Goal: Task Accomplishment & Management: Use online tool/utility

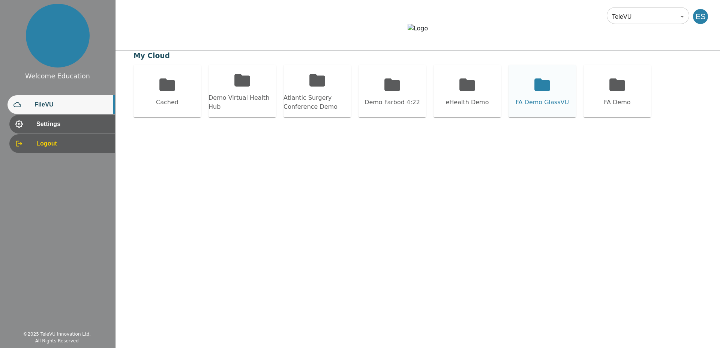
click at [540, 107] on div "FA Demo GlassVU" at bounding box center [542, 102] width 53 height 9
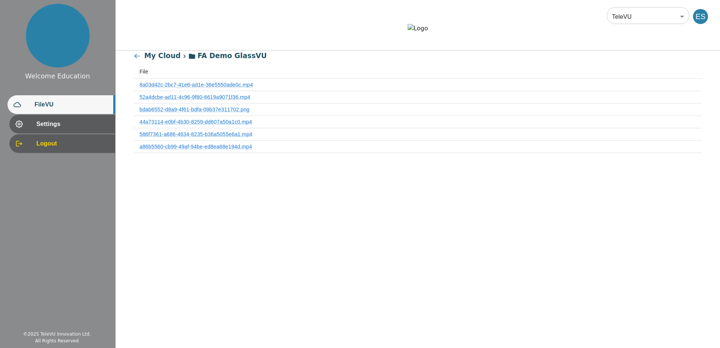
click at [211, 91] on th "8a03d42c-2bc7-41e6-ad1e-36e5550ade0c.mp4" at bounding box center [418, 85] width 569 height 12
click at [209, 88] on link "8a03d42c-2bc7-41e6-ad1e-36e5550ade0c.mp4" at bounding box center [197, 85] width 114 height 6
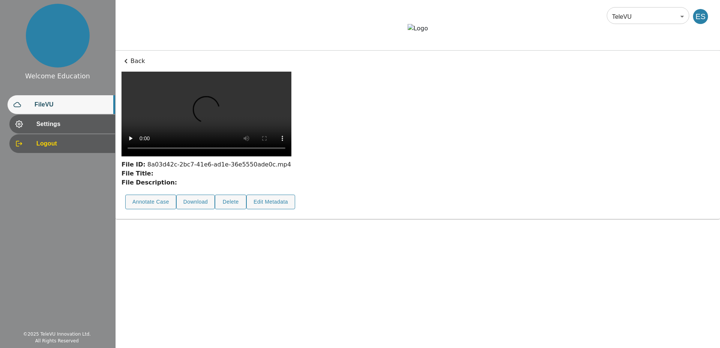
click at [134, 66] on p "Back" at bounding box center [418, 61] width 593 height 9
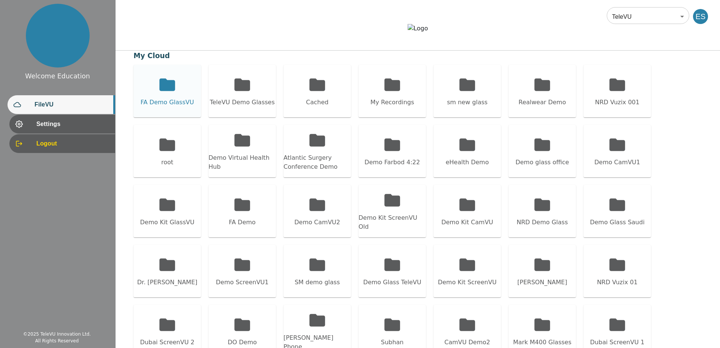
click at [179, 107] on div "FA Demo GlassVU" at bounding box center [167, 102] width 53 height 9
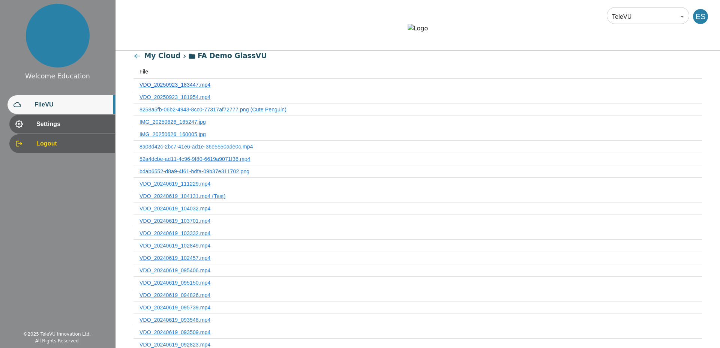
click at [188, 88] on link "VDO_20250923_183447.mp4" at bounding box center [175, 85] width 71 height 6
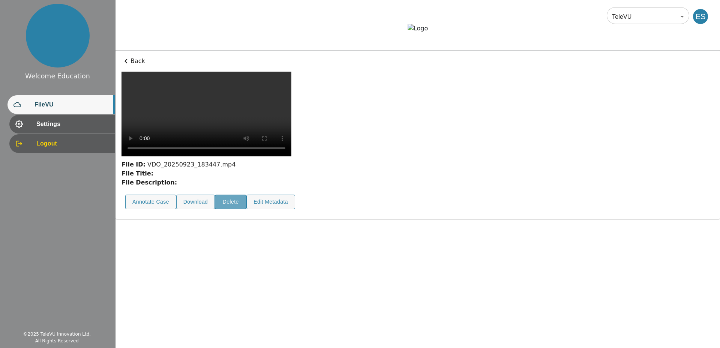
click at [221, 209] on button "Delete" at bounding box center [231, 202] width 32 height 15
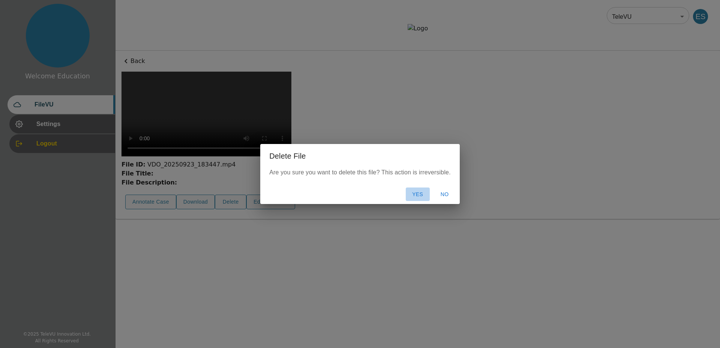
click at [412, 192] on button "Yes" at bounding box center [418, 195] width 24 height 14
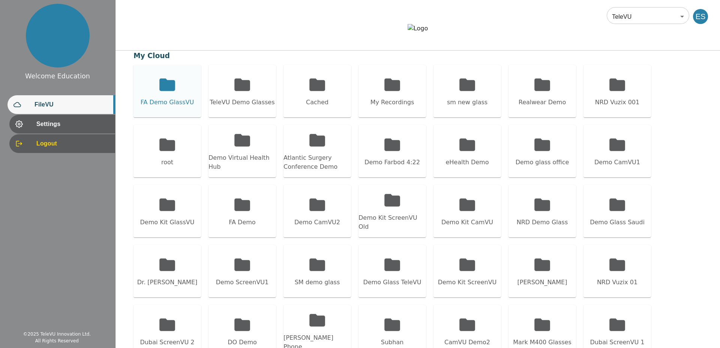
click at [174, 117] on div "FA Demo GlassVU" at bounding box center [168, 91] width 68 height 53
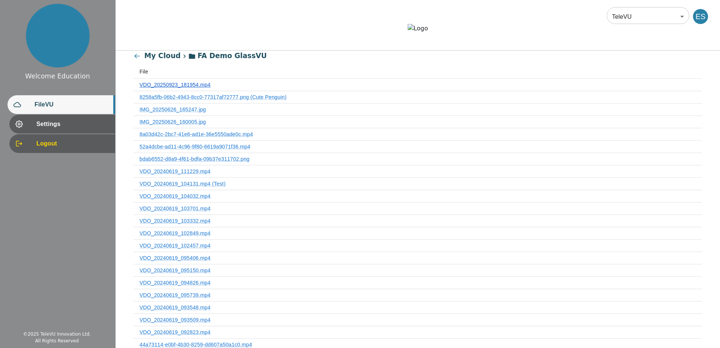
click at [172, 88] on link "VDO_20250923_181954.mp4" at bounding box center [175, 85] width 71 height 6
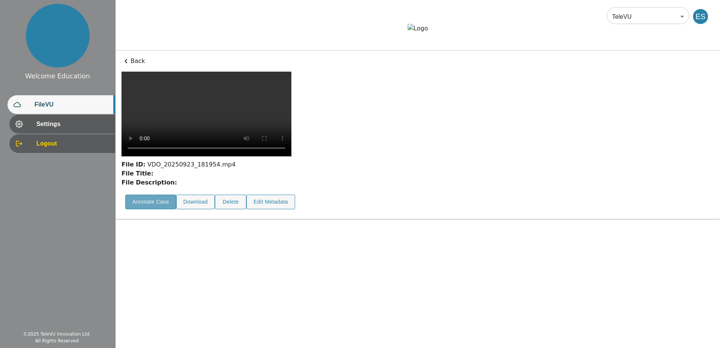
click at [154, 209] on button "Annotate Case" at bounding box center [150, 202] width 51 height 15
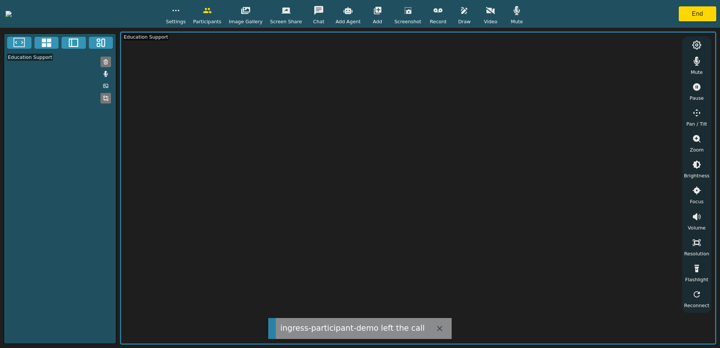
click at [687, 11] on button "End" at bounding box center [698, 13] width 38 height 15
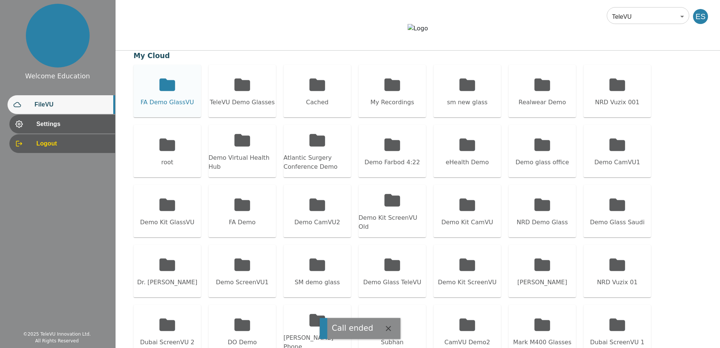
click at [176, 94] on icon at bounding box center [167, 84] width 19 height 19
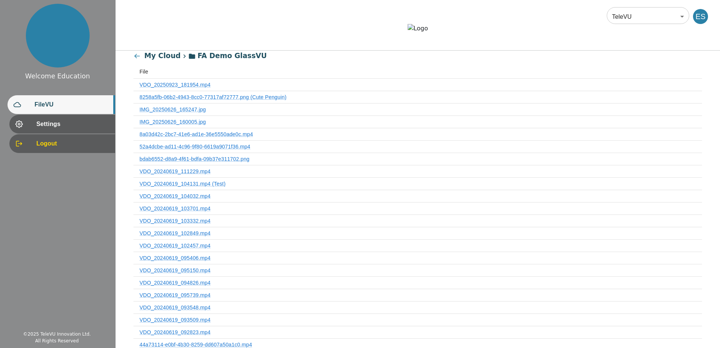
click at [138, 60] on icon at bounding box center [137, 56] width 7 height 7
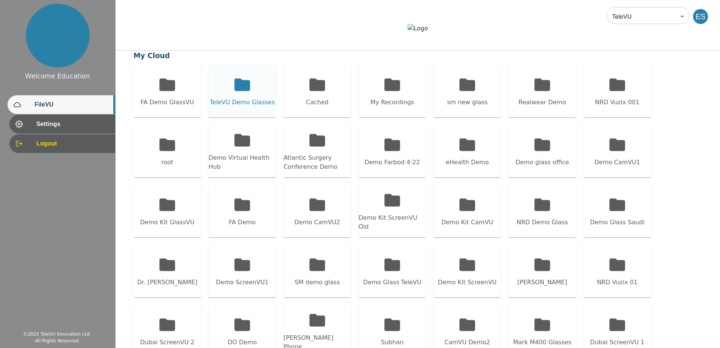
click at [250, 94] on icon at bounding box center [242, 84] width 19 height 19
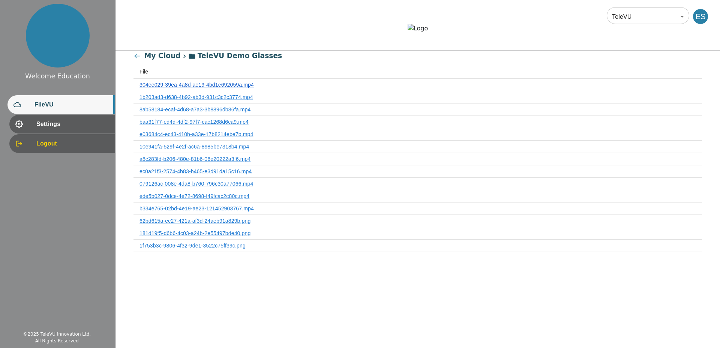
click at [218, 88] on link "304ee029-39ea-4a8d-ae19-4bd1e692059a.mp4" at bounding box center [197, 85] width 114 height 6
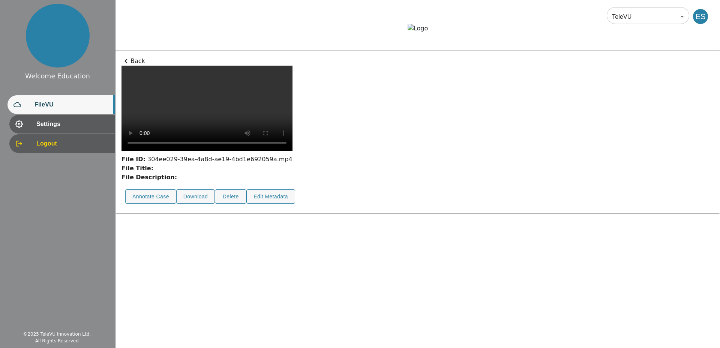
click at [132, 66] on p "Back" at bounding box center [418, 61] width 593 height 9
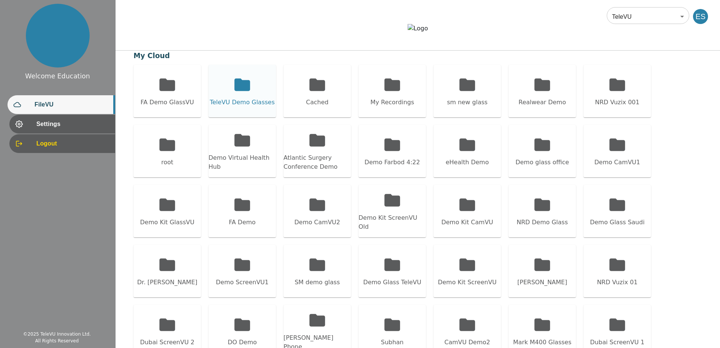
click at [252, 111] on div "TeleVU Demo Glasses" at bounding box center [243, 91] width 68 height 53
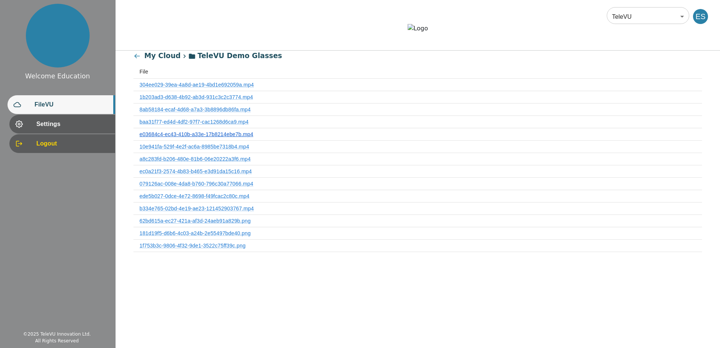
click at [221, 137] on link "e03684c4-ec43-410b-a33e-17b8214ebe7b.mp4" at bounding box center [197, 134] width 114 height 6
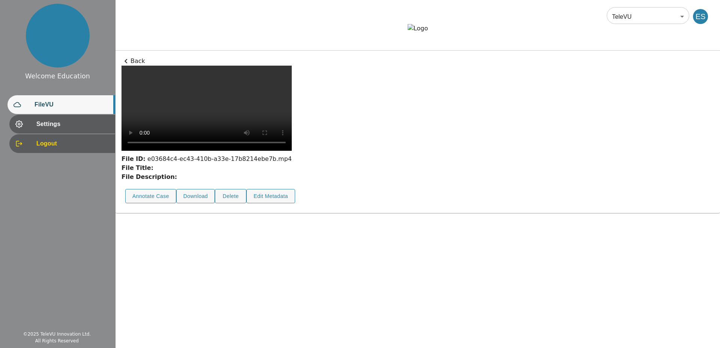
click at [129, 66] on icon at bounding box center [126, 61] width 9 height 9
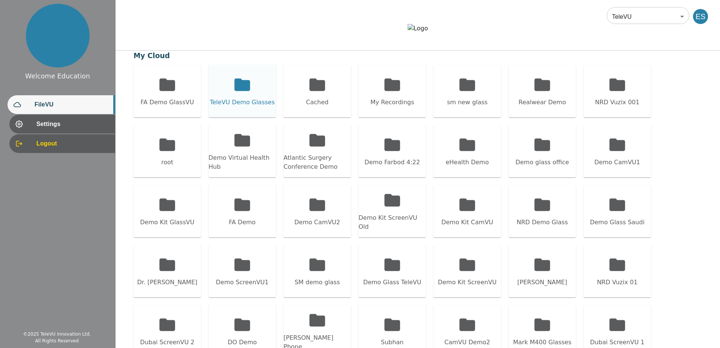
click at [233, 94] on icon at bounding box center [242, 84] width 19 height 19
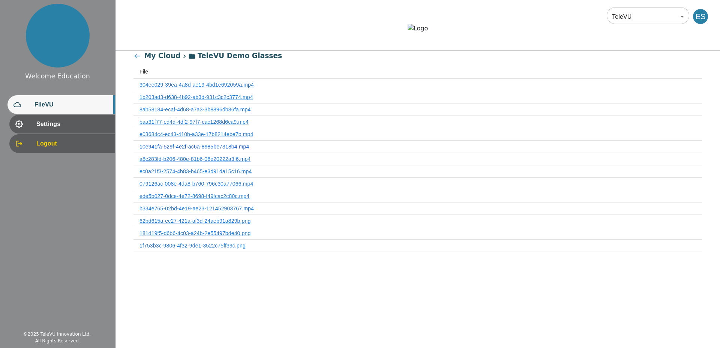
click at [167, 150] on link "10e941fa-529f-4e2f-ac6a-8985be7318b4.mp4" at bounding box center [195, 147] width 110 height 6
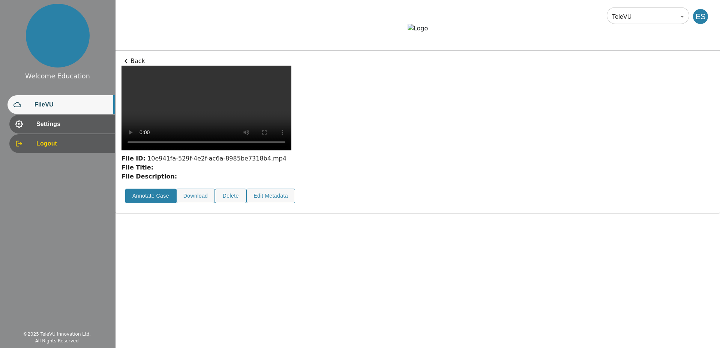
click at [152, 203] on button "Annotate Case" at bounding box center [150, 196] width 51 height 15
